Goal: Information Seeking & Learning: Find specific fact

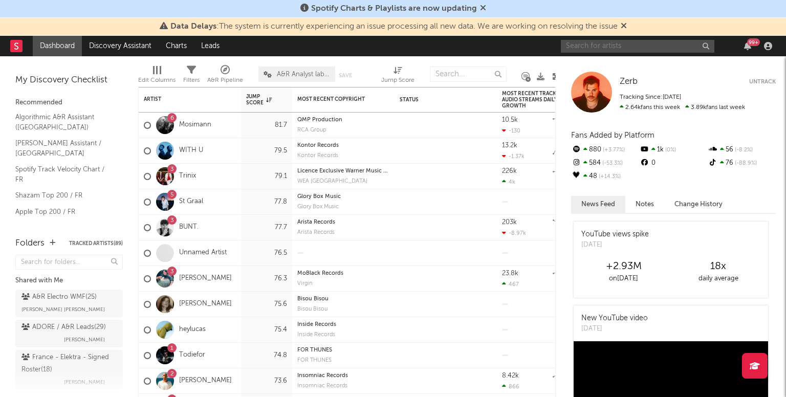
click at [597, 46] on input "text" at bounding box center [637, 46] width 153 height 13
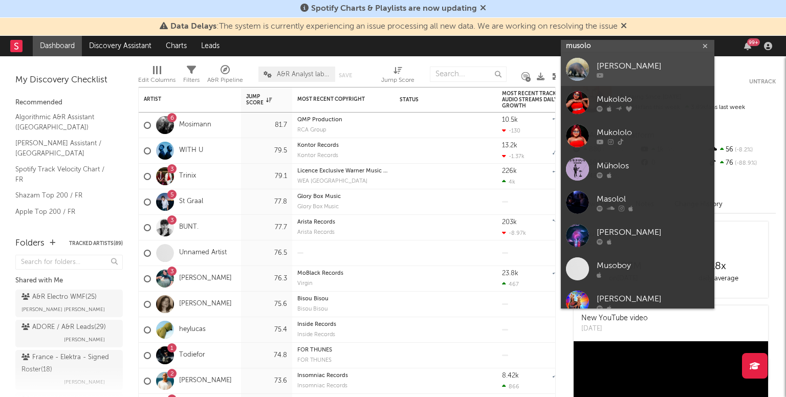
type input "musolo"
